Goal: Transaction & Acquisition: Purchase product/service

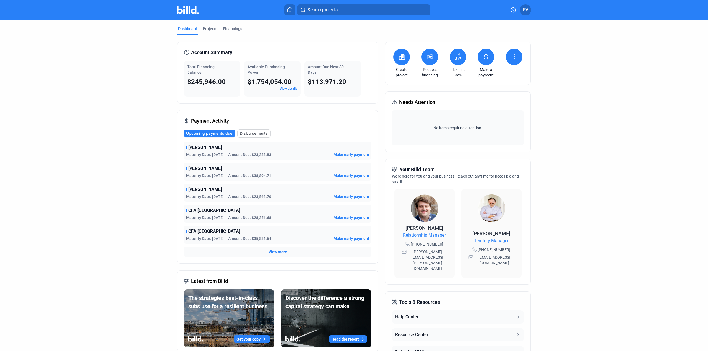
click at [425, 64] on div "Request financing" at bounding box center [429, 63] width 19 height 29
click at [428, 56] on icon at bounding box center [430, 57] width 6 height 4
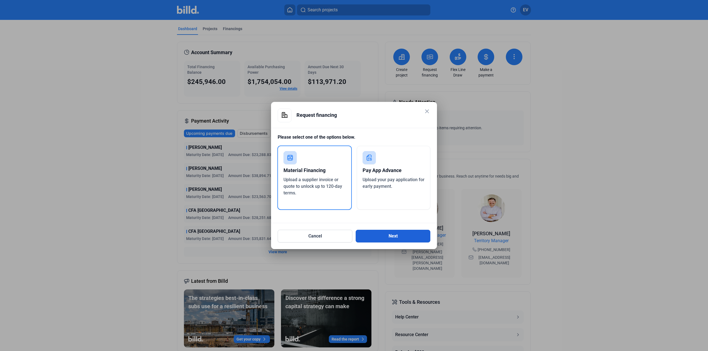
click at [400, 235] on button "Next" at bounding box center [392, 236] width 75 height 13
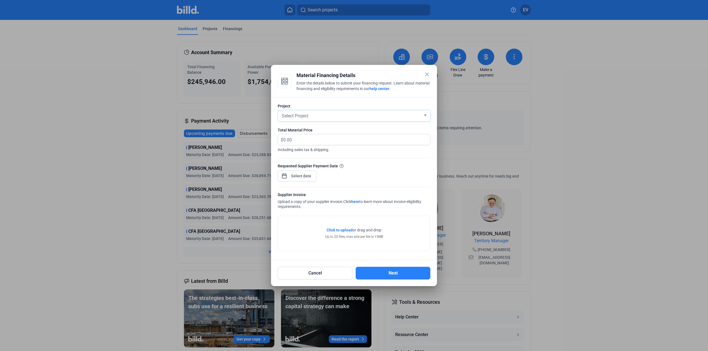
click at [424, 115] on div at bounding box center [425, 115] width 5 height 4
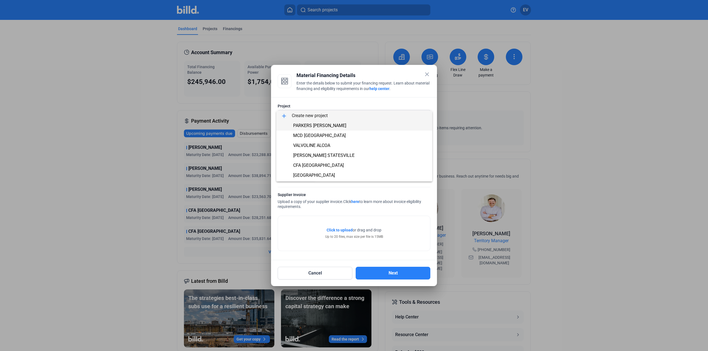
click at [347, 127] on span "PARKERS [PERSON_NAME]" at bounding box center [354, 126] width 147 height 10
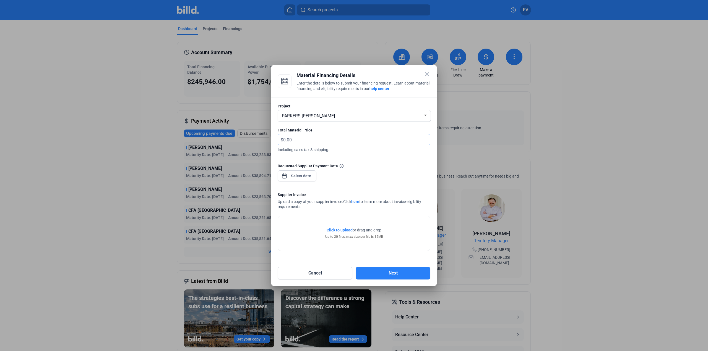
click at [300, 137] on input "text" at bounding box center [353, 139] width 140 height 11
type input "55,410.15"
click at [369, 173] on div "Requested Supplier Payment Date" at bounding box center [353, 175] width 153 height 24
click at [300, 175] on div "close Material Financing Details Enter the details below to submit your financi…" at bounding box center [354, 175] width 708 height 351
click at [335, 244] on span "25" at bounding box center [334, 246] width 10 height 10
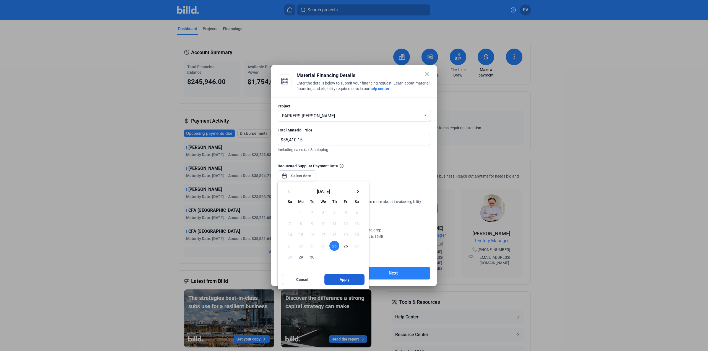
click at [342, 278] on span "Apply" at bounding box center [344, 280] width 10 height 6
type input "[DATE]"
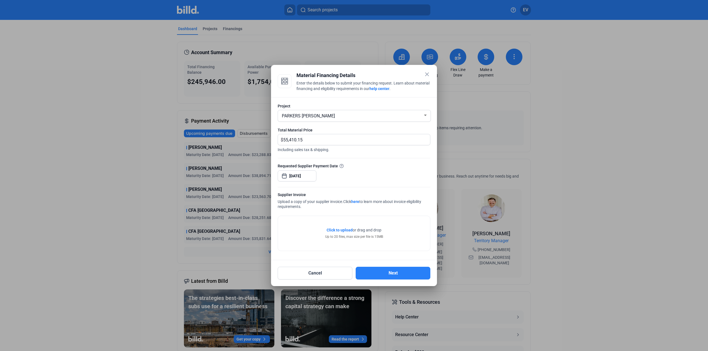
click at [339, 230] on span "Click to upload" at bounding box center [339, 230] width 26 height 4
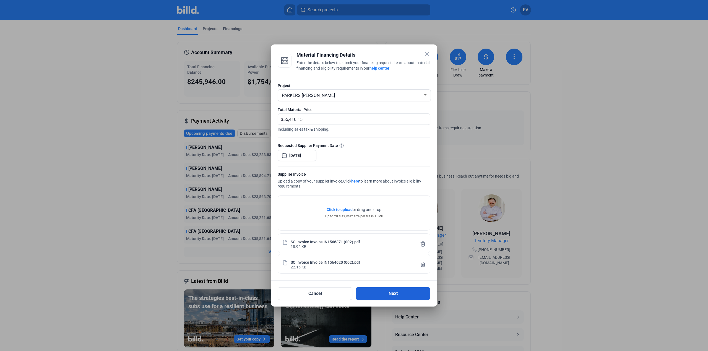
click at [392, 295] on button "Next" at bounding box center [392, 293] width 75 height 13
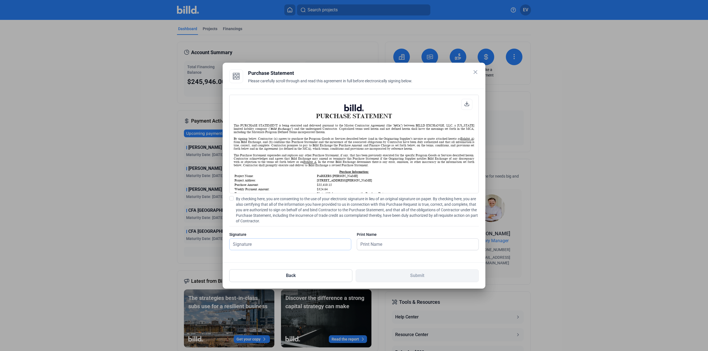
click at [242, 242] on input "text" at bounding box center [286, 244] width 115 height 11
click at [465, 108] on div at bounding box center [466, 104] width 11 height 11
click at [269, 242] on input "text" at bounding box center [289, 244] width 121 height 11
type input "[PERSON_NAME]"
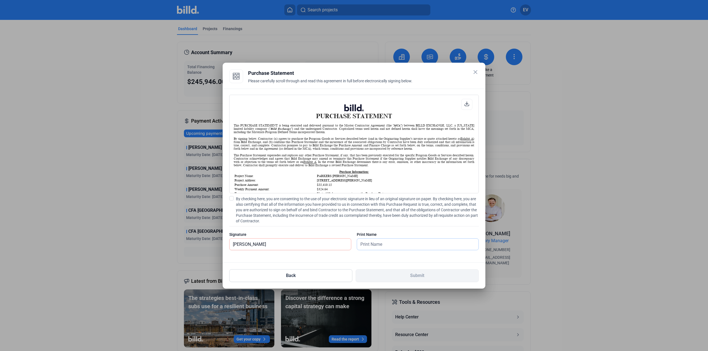
type input "[PERSON_NAME]"
click at [390, 256] on div "PURCHASE STATEMENT This PURCHASE STATEMENT is being executed and delivered purs…" at bounding box center [353, 176] width 263 height 174
click at [230, 198] on span at bounding box center [231, 198] width 4 height 4
click at [0, 0] on input "By checking here, you are consenting to the use of your electronic signature in…" at bounding box center [0, 0] width 0 height 0
click at [412, 273] on button "Submit" at bounding box center [416, 275] width 123 height 13
